Goal: Task Accomplishment & Management: Complete application form

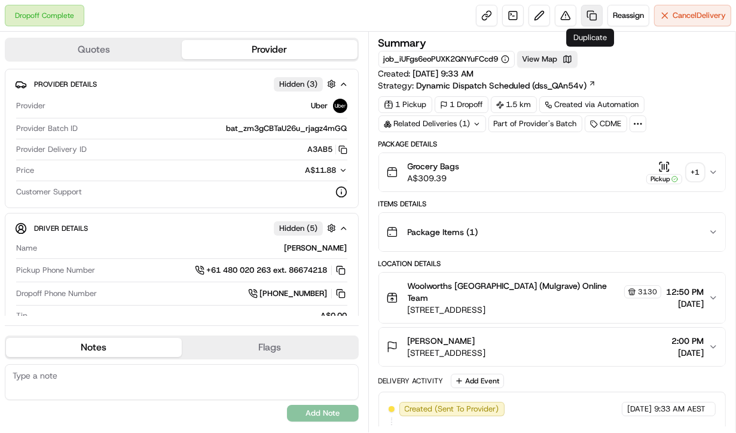
click at [586, 16] on link at bounding box center [592, 16] width 22 height 22
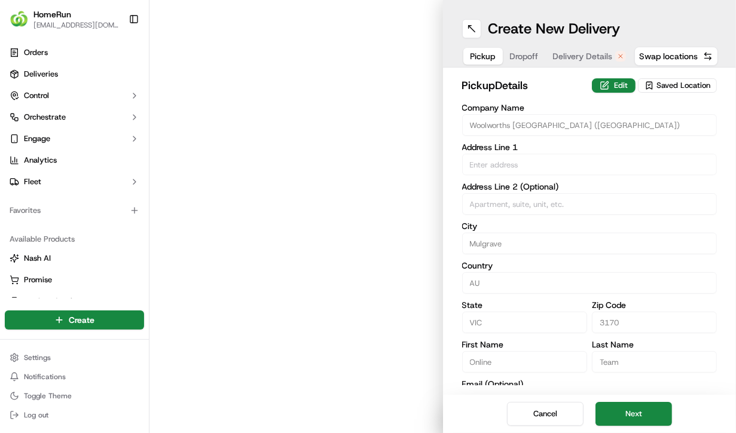
type input "[STREET_ADDRESS]"
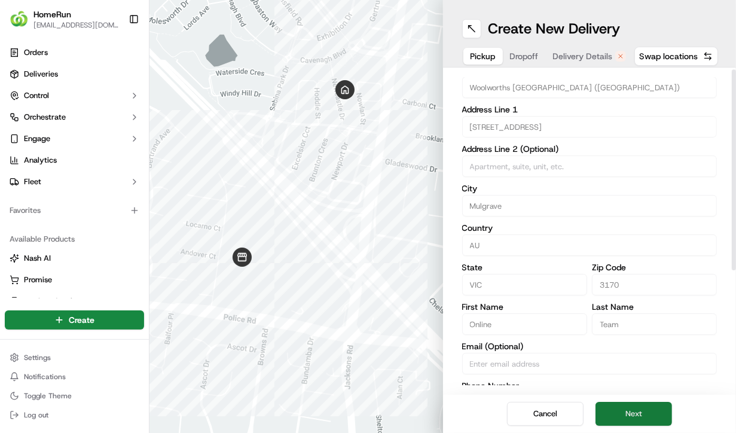
scroll to position [48, 0]
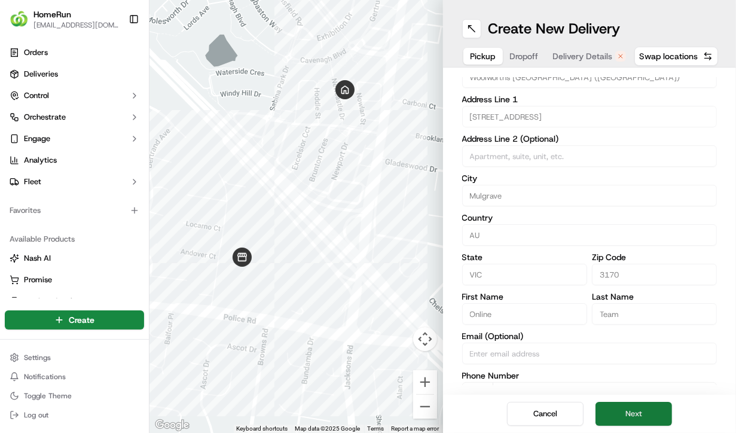
click at [646, 420] on button "Next" at bounding box center [634, 414] width 77 height 24
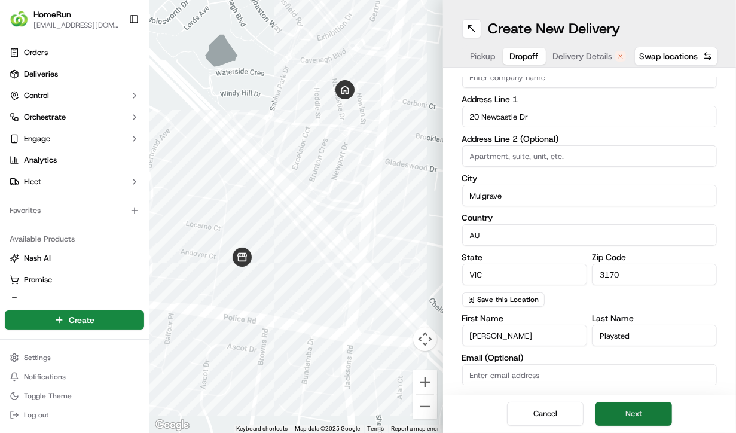
click at [646, 413] on button "Next" at bounding box center [634, 414] width 77 height 24
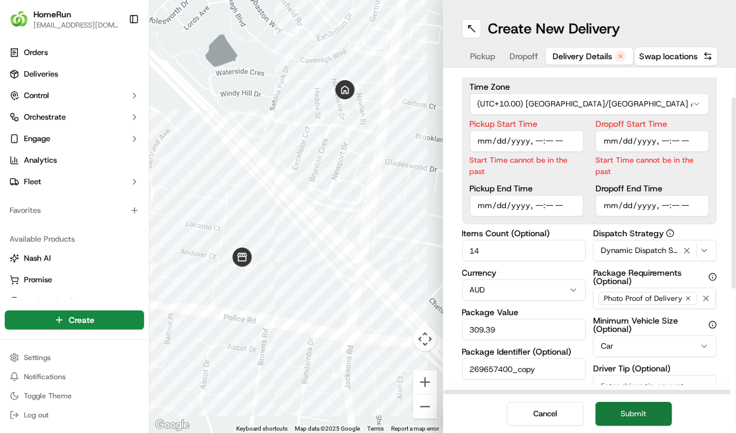
click at [645, 418] on button "Submit" at bounding box center [634, 414] width 77 height 24
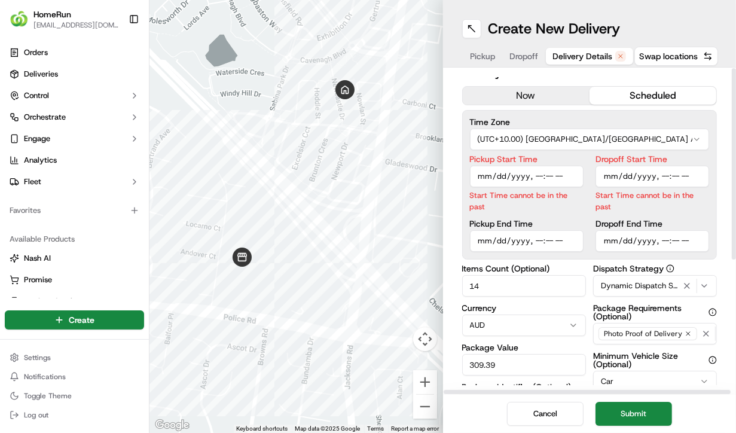
scroll to position [0, 0]
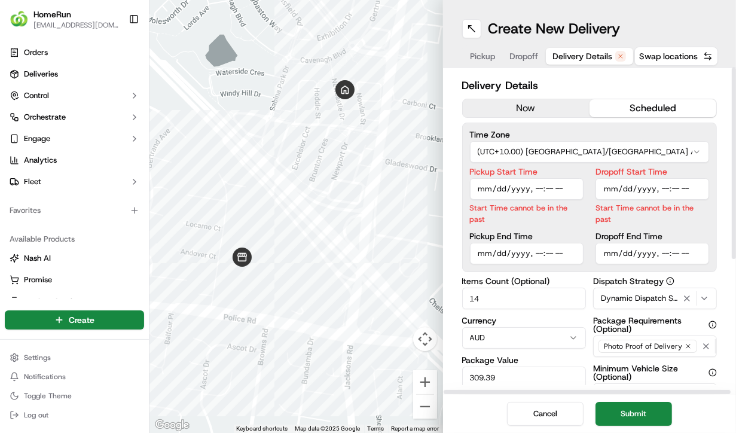
click at [555, 99] on button "now" at bounding box center [526, 108] width 127 height 18
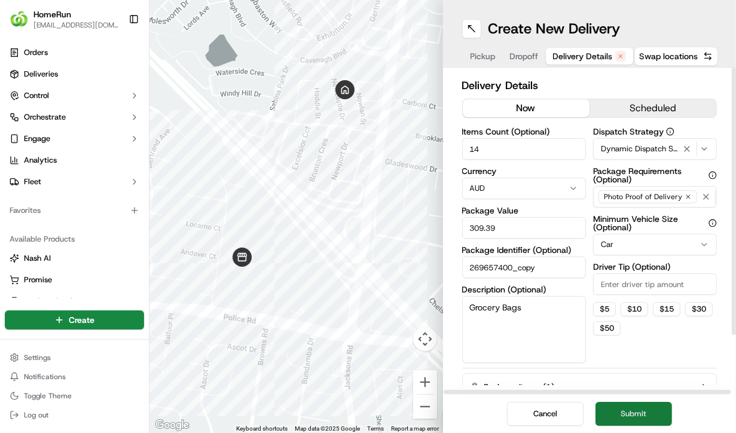
click at [641, 406] on button "Submit" at bounding box center [634, 414] width 77 height 24
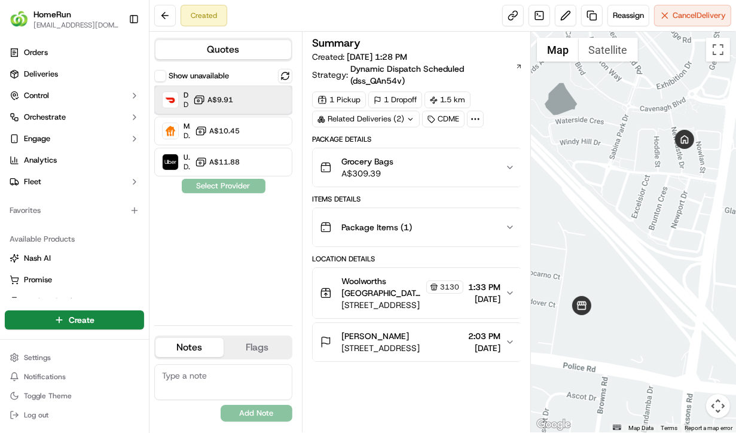
click at [244, 95] on div "DoorDash Dropoff ETA 1 hour A$9.91" at bounding box center [223, 100] width 138 height 29
click at [239, 180] on button "Assign Provider" at bounding box center [223, 186] width 85 height 14
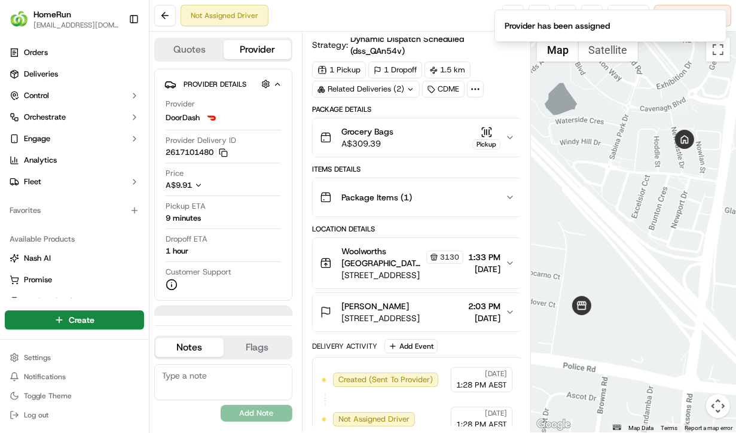
scroll to position [43, 0]
